Goal: Information Seeking & Learning: Learn about a topic

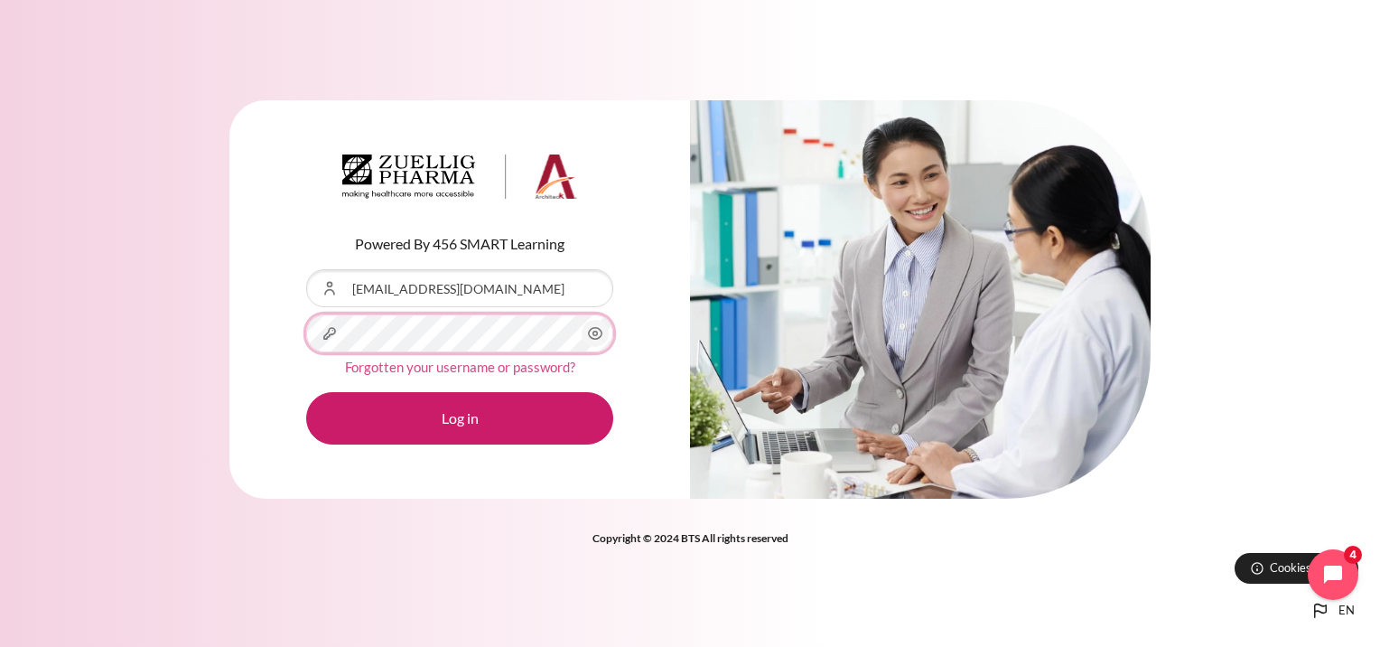
click at [306, 392] on button "Log in" at bounding box center [459, 418] width 307 height 52
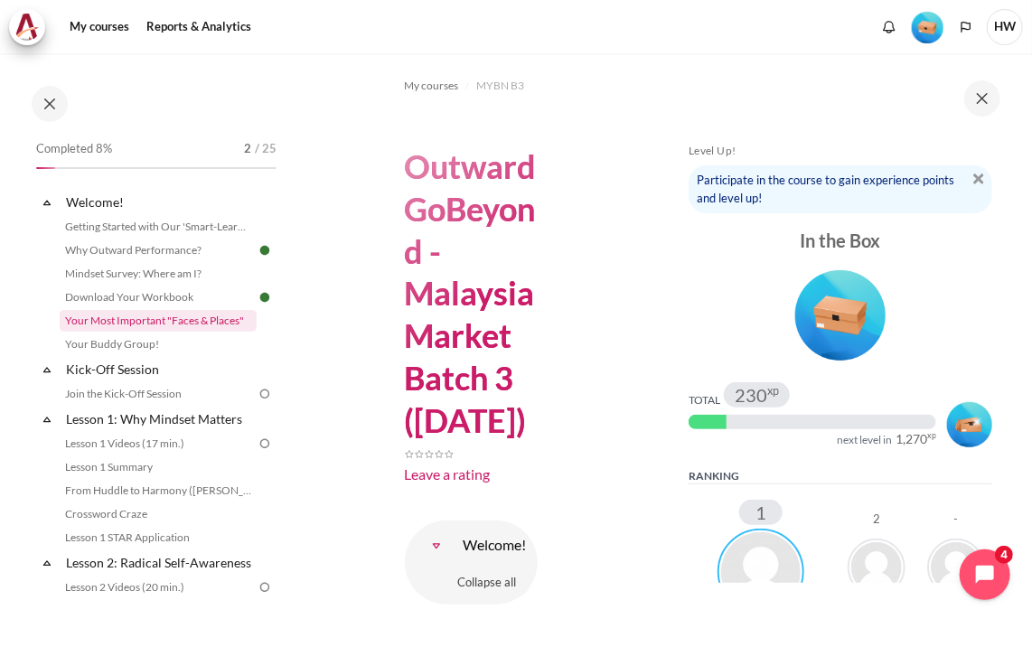
click at [141, 316] on link "Your Most Important "Faces & Places"" at bounding box center [158, 321] width 197 height 22
